Goal: Check status: Check status

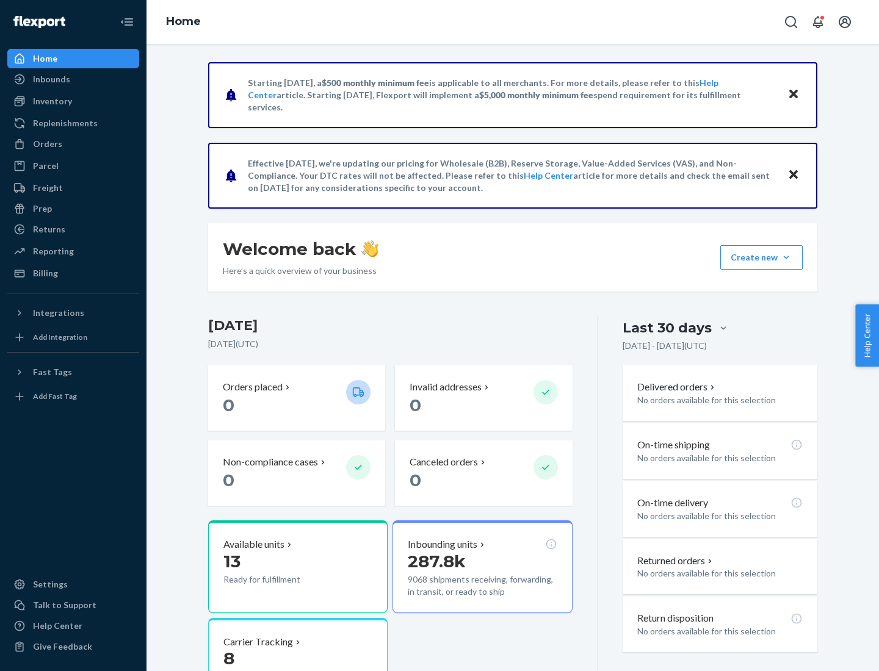
click at [786, 258] on button "Create new Create new inbound Create new order Create new product" at bounding box center [761, 257] width 82 height 24
click at [51, 79] on div "Inbounds" at bounding box center [51, 79] width 37 height 12
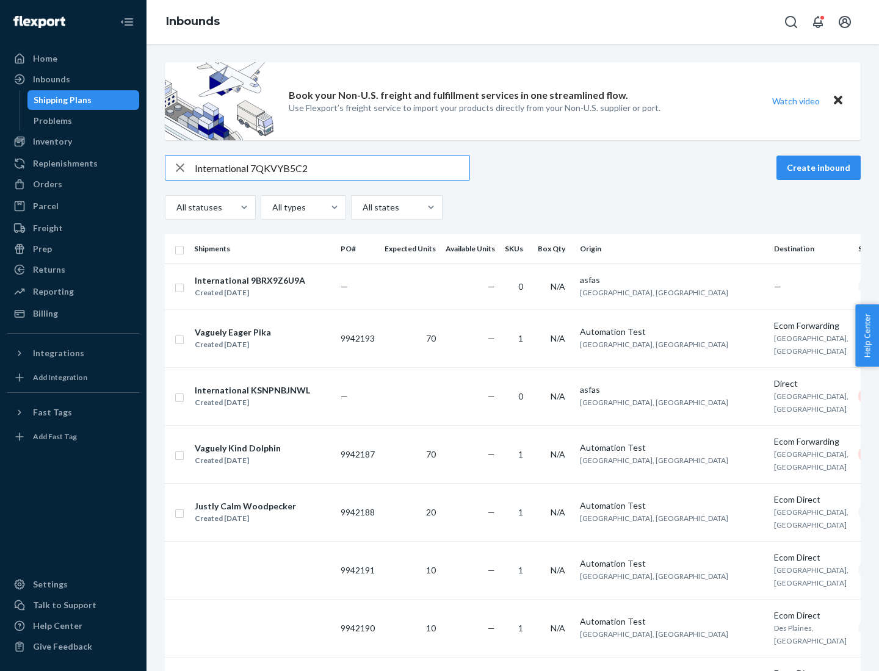
type input "International 7QKVYB5C29"
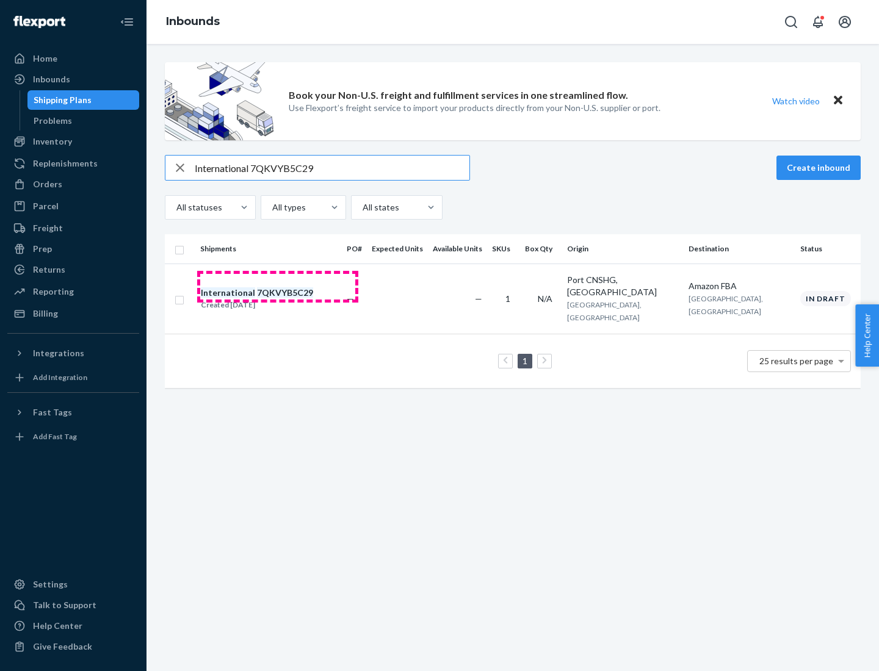
click at [278, 299] on div "Created [DATE]" at bounding box center [257, 305] width 112 height 12
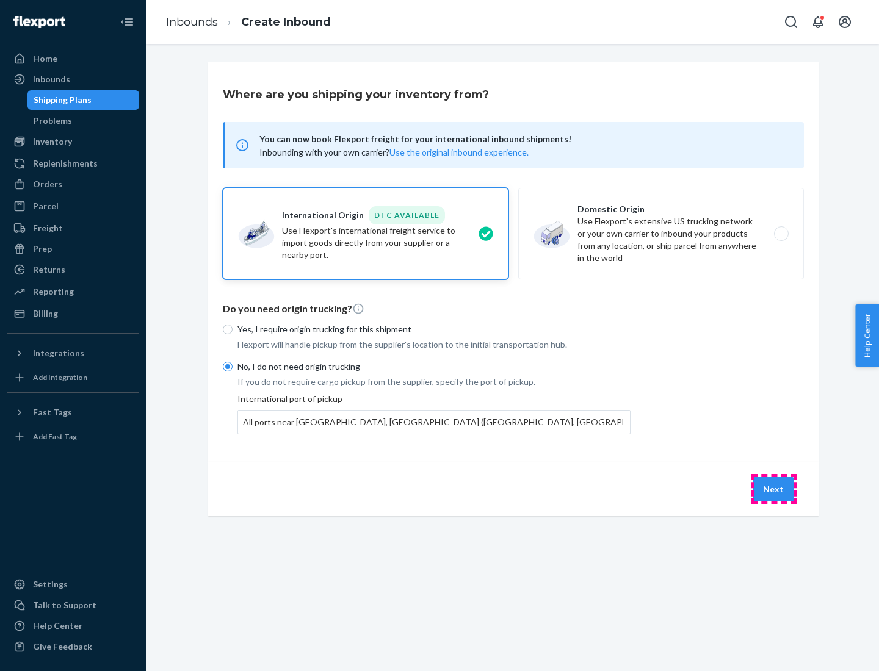
click at [774, 489] on button "Next" at bounding box center [772, 489] width 41 height 24
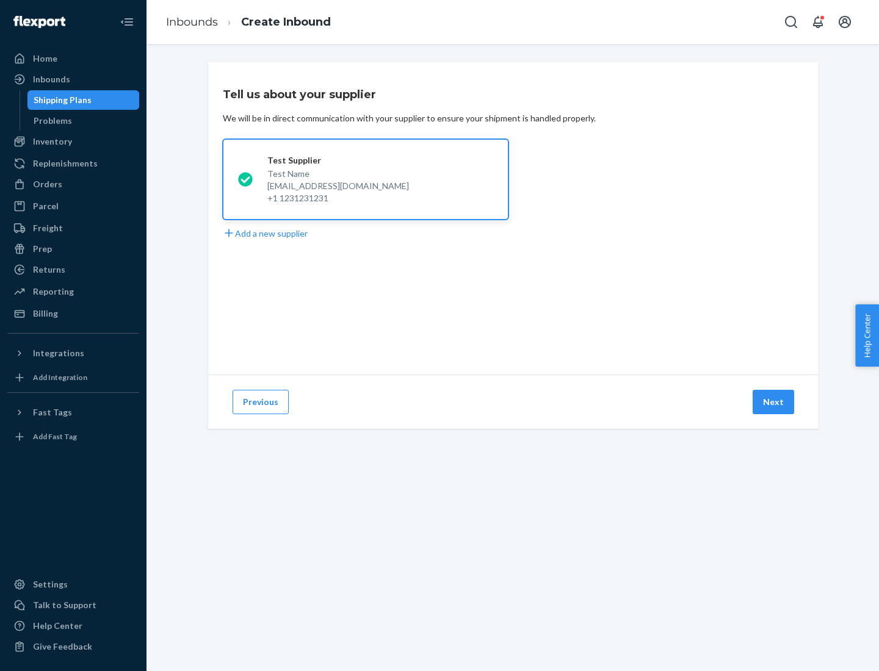
click at [774, 402] on button "Next" at bounding box center [772, 402] width 41 height 24
